Goal: Task Accomplishment & Management: Manage account settings

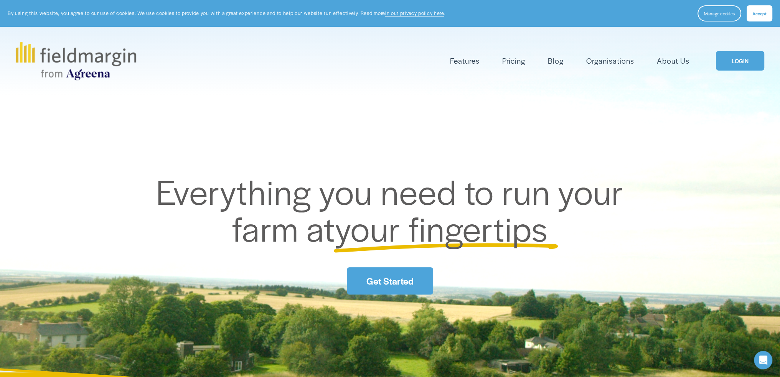
click at [727, 59] on link "LOGIN" at bounding box center [740, 61] width 48 height 20
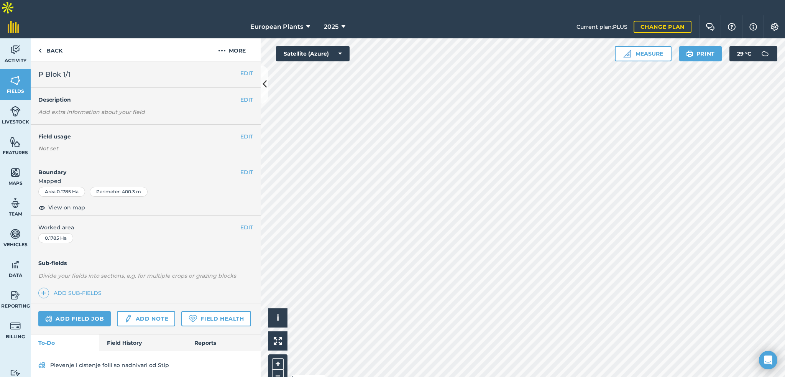
click at [201, 93] on div "EDIT Description Add extra information about your field" at bounding box center [146, 106] width 230 height 37
click at [237, 88] on div "EDIT Description Add extra information about your field" at bounding box center [146, 106] width 230 height 37
click at [240, 95] on button "EDIT" at bounding box center [246, 99] width 13 height 8
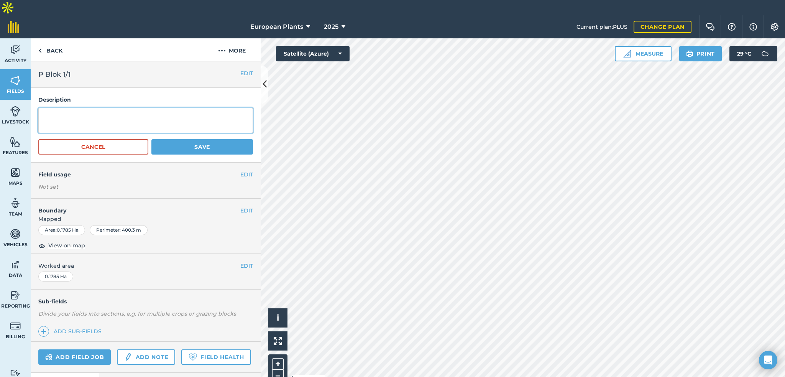
click at [138, 109] on textarea at bounding box center [145, 120] width 215 height 25
click at [62, 108] on textarea at bounding box center [145, 120] width 215 height 25
click at [92, 108] on textarea "1. Thuja Brabant x 22393 2." at bounding box center [145, 120] width 215 height 25
type textarea "1. Thuja Brabant 2L x 22393 2. Thuja Danica Gold 2L x 5649"
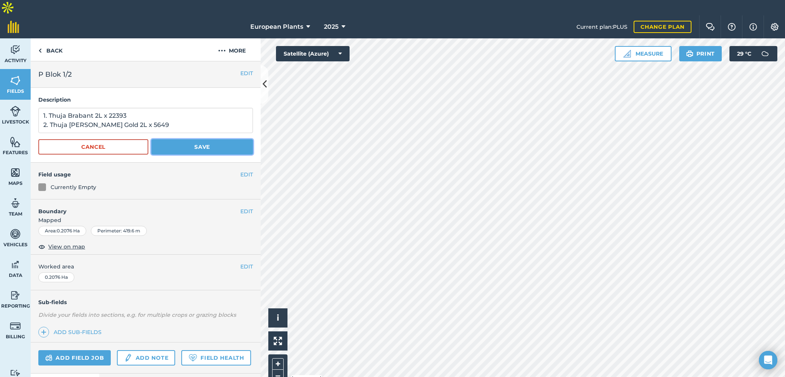
click at [193, 139] on button "Save" at bounding box center [202, 146] width 102 height 15
